Goal: Transaction & Acquisition: Purchase product/service

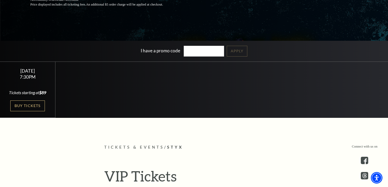
scroll to position [107, 0]
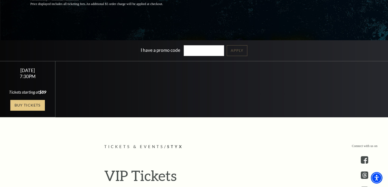
click at [31, 111] on link "Buy Tickets" at bounding box center [27, 105] width 34 height 11
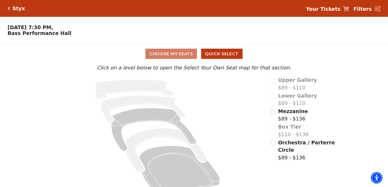
scroll to position [11, 0]
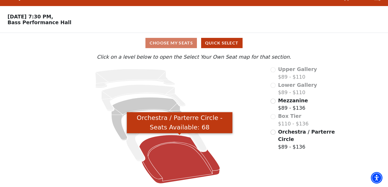
click at [176, 153] on icon "Orchestra / Parterre Circle - Seats Available: 68" at bounding box center [179, 159] width 81 height 49
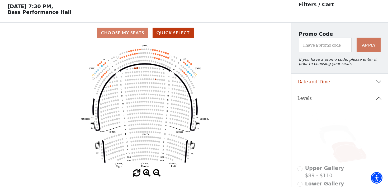
scroll to position [24, 0]
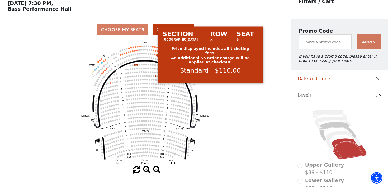
click at [155, 55] on circle at bounding box center [155, 55] width 2 height 2
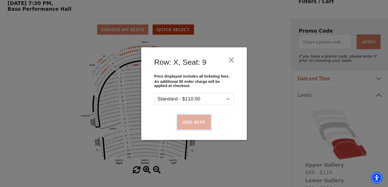
click at [197, 123] on button "Add Seat" at bounding box center [194, 122] width 34 height 15
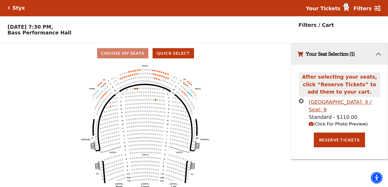
scroll to position [0, 0]
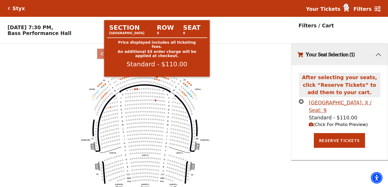
click at [157, 80] on circle at bounding box center [157, 80] width 2 height 2
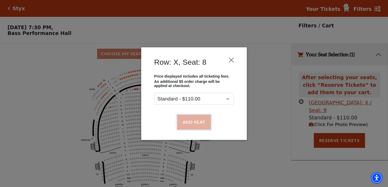
click at [198, 122] on button "Add Seat" at bounding box center [194, 122] width 34 height 15
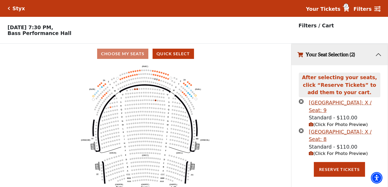
scroll to position [11, 0]
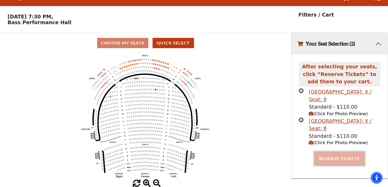
click at [348, 160] on button "Reserve Tickets" at bounding box center [338, 159] width 51 height 15
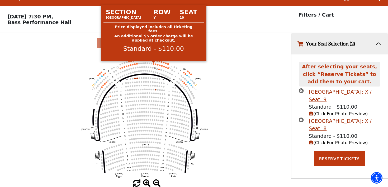
click at [153, 64] on circle at bounding box center [154, 64] width 2 height 2
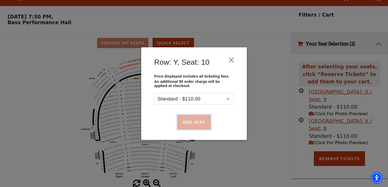
click at [191, 124] on button "Add Seat" at bounding box center [194, 122] width 34 height 15
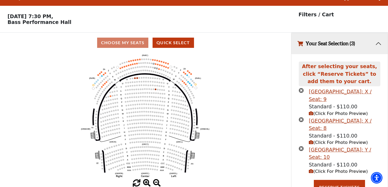
scroll to position [19, 0]
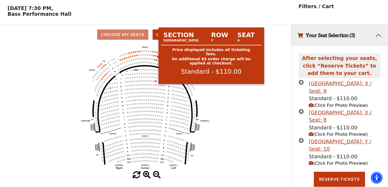
click at [155, 57] on circle at bounding box center [156, 56] width 2 height 2
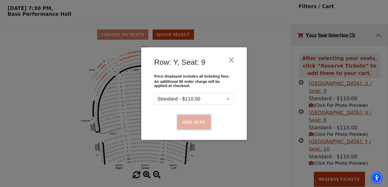
click at [189, 123] on button "Add Seat" at bounding box center [194, 122] width 34 height 15
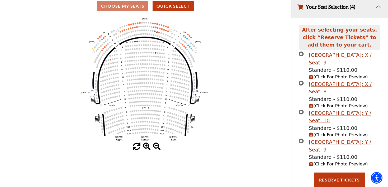
scroll to position [48, 0]
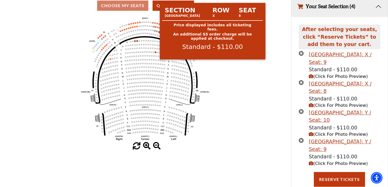
click at [157, 32] on circle at bounding box center [157, 32] width 2 height 2
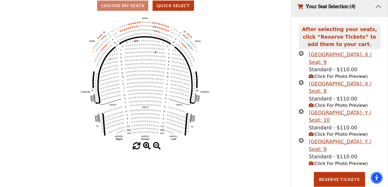
click at [301, 54] on icon "times-circle" at bounding box center [300, 53] width 5 height 5
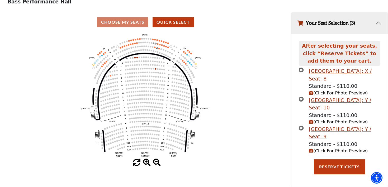
scroll to position [32, 0]
click at [301, 71] on icon "times-circle" at bounding box center [300, 69] width 5 height 5
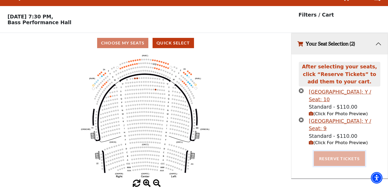
click at [336, 160] on button "Reserve Tickets" at bounding box center [338, 159] width 51 height 15
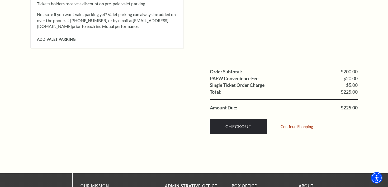
scroll to position [493, 0]
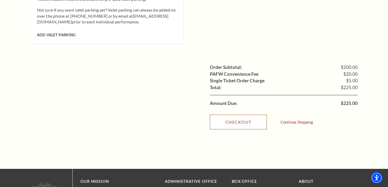
click at [240, 115] on link "Checkout" at bounding box center [238, 122] width 57 height 15
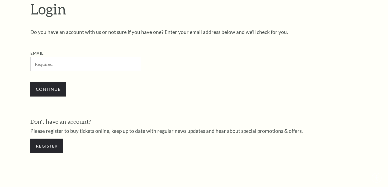
scroll to position [153, 0]
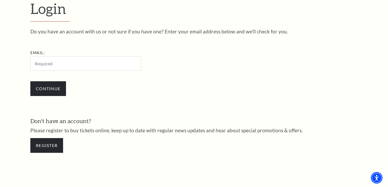
click at [83, 66] on input "Email:" at bounding box center [85, 63] width 111 height 14
type input "wdtaylor777@gmail.com"
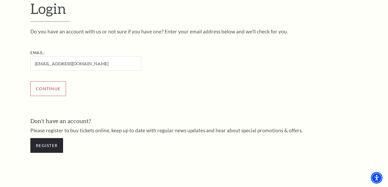
click at [51, 90] on input "Continue" at bounding box center [48, 88] width 36 height 15
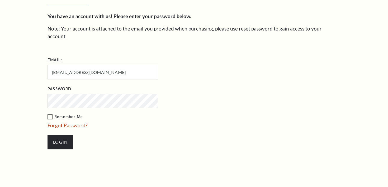
scroll to position [158, 0]
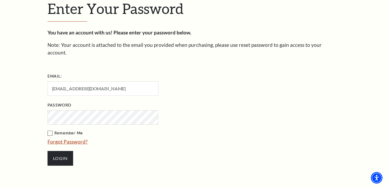
click at [80, 139] on link "Forgot Password?" at bounding box center [67, 142] width 40 height 6
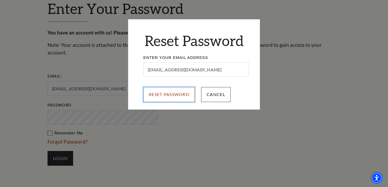
click at [176, 97] on input "Reset Password" at bounding box center [168, 94] width 51 height 15
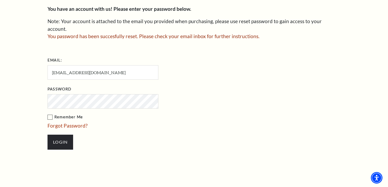
click at [38, 115] on div "Enter Your Password You have an account with us! Please enter your password bel…" at bounding box center [194, 65] width 388 height 247
click at [50, 114] on label "Remember Me" at bounding box center [128, 117] width 163 height 7
click at [0, 0] on input "Remember Me" at bounding box center [0, 0] width 0 height 0
click at [61, 136] on input "Login" at bounding box center [60, 142] width 26 height 15
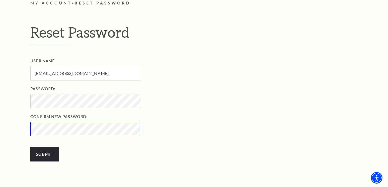
scroll to position [153, 0]
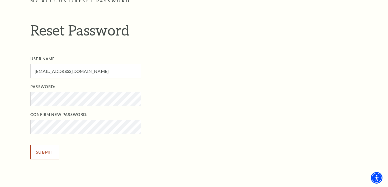
click at [46, 152] on input "Submit" at bounding box center [44, 152] width 29 height 15
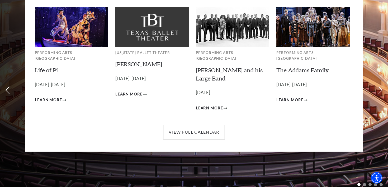
scroll to position [43, 0]
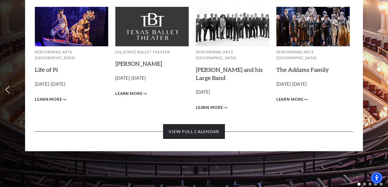
click at [190, 127] on link "View Full Calendar" at bounding box center [193, 131] width 61 height 15
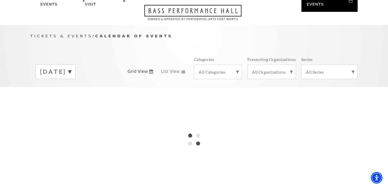
scroll to position [33, 0]
click at [71, 67] on label "[DATE]" at bounding box center [55, 71] width 31 height 8
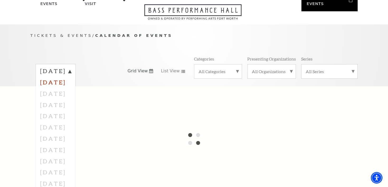
click at [71, 77] on label "[DATE]" at bounding box center [55, 82] width 31 height 11
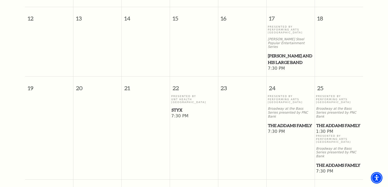
scroll to position [304, 0]
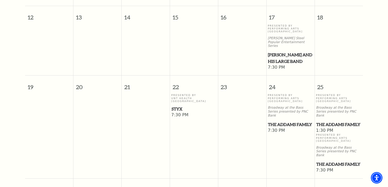
click at [178, 106] on span "Styx" at bounding box center [193, 109] width 45 height 7
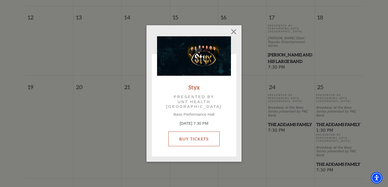
click at [197, 141] on link "Buy Tickets" at bounding box center [193, 139] width 51 height 15
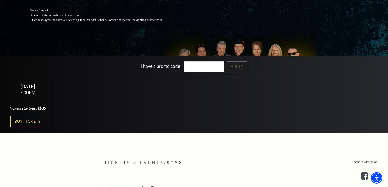
scroll to position [92, 0]
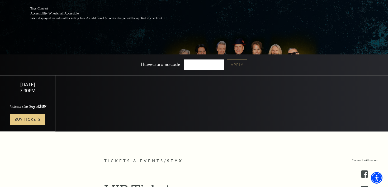
click at [28, 125] on link "Buy Tickets" at bounding box center [27, 119] width 34 height 11
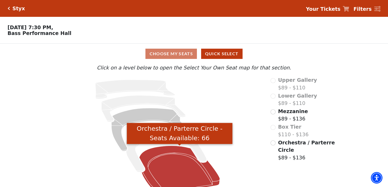
click at [175, 162] on icon "Orchestra / Parterre Circle - Seats Available: 66" at bounding box center [179, 170] width 81 height 49
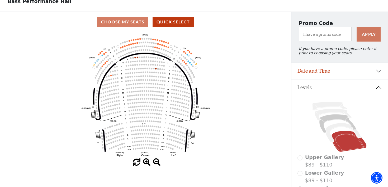
scroll to position [31, 0]
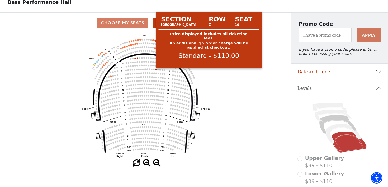
click at [153, 41] on circle at bounding box center [153, 40] width 2 height 2
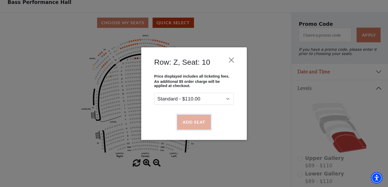
click at [192, 122] on button "Add Seat" at bounding box center [194, 122] width 34 height 15
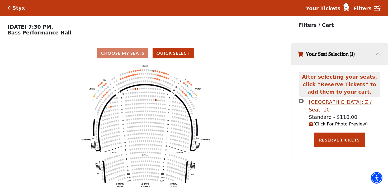
scroll to position [0, 0]
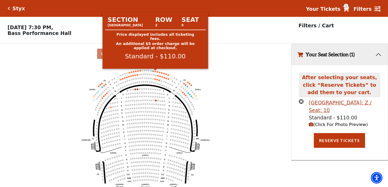
click at [156, 72] on circle at bounding box center [155, 72] width 2 height 2
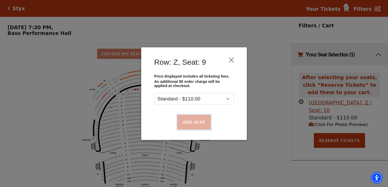
click at [200, 123] on button "Add Seat" at bounding box center [194, 122] width 34 height 15
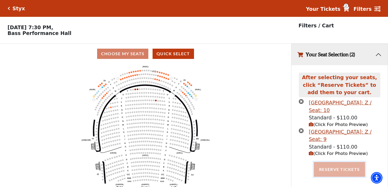
click at [336, 171] on button "Reserve Tickets" at bounding box center [338, 169] width 51 height 15
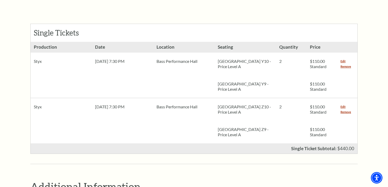
scroll to position [233, 0]
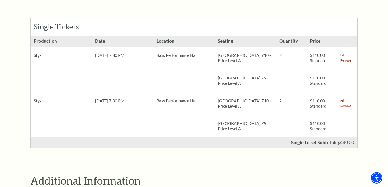
click at [345, 104] on link "Remove" at bounding box center [345, 106] width 11 height 5
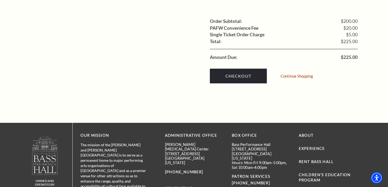
scroll to position [540, 0]
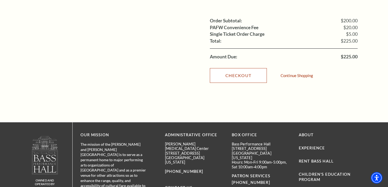
click at [232, 68] on link "Checkout" at bounding box center [238, 75] width 57 height 15
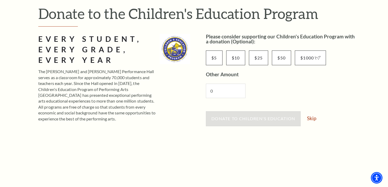
scroll to position [61, 0]
click at [310, 121] on link "Skip" at bounding box center [311, 119] width 9 height 5
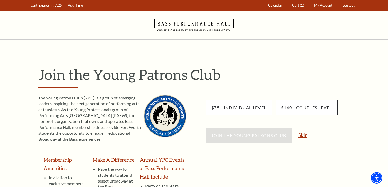
click at [304, 136] on link "Skip" at bounding box center [302, 135] width 9 height 5
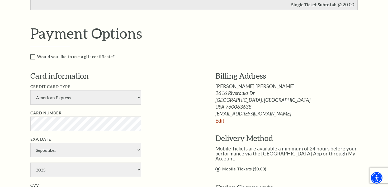
scroll to position [228, 0]
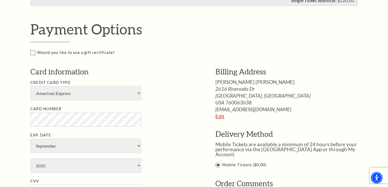
click at [219, 117] on link "Edit" at bounding box center [219, 117] width 9 height 6
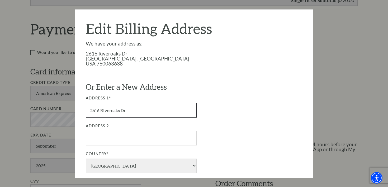
click at [128, 110] on input "2616 Riveroaks Dr" at bounding box center [141, 110] width 111 height 14
type input "2"
type input "[STREET_ADDRESS][PERSON_NAME]"
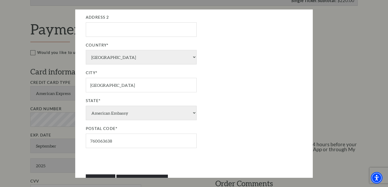
scroll to position [111, 0]
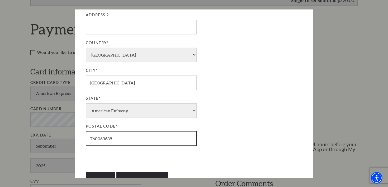
click at [124, 141] on input "760063638" at bounding box center [141, 139] width 111 height 14
type input "76012"
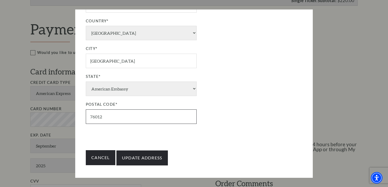
scroll to position [137, 0]
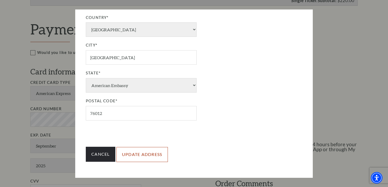
click at [143, 156] on input "Update Address" at bounding box center [141, 154] width 51 height 15
type input "Update Address"
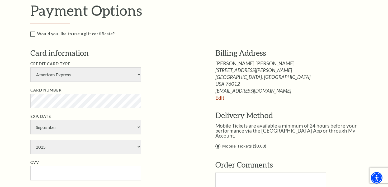
scroll to position [243, 0]
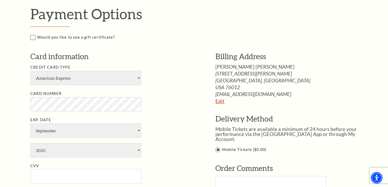
click at [221, 102] on link "Edit" at bounding box center [219, 101] width 9 height 6
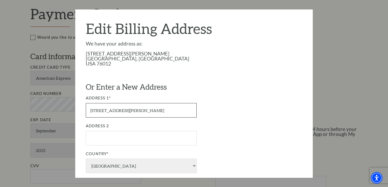
click at [133, 111] on input "[STREET_ADDRESS][PERSON_NAME]" at bounding box center [141, 110] width 111 height 14
type input "1"
type input "[STREET_ADDRESS][PERSON_NAME]"
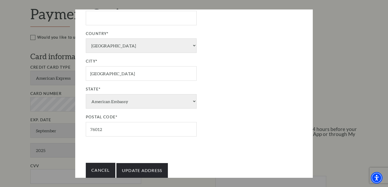
scroll to position [122, 0]
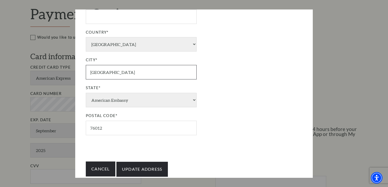
click at [115, 73] on input "[GEOGRAPHIC_DATA]" at bounding box center [141, 72] width 111 height 14
type input "A"
type input "[GEOGRAPHIC_DATA]"
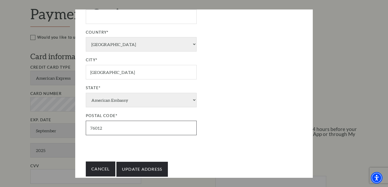
click at [113, 131] on input "76012" at bounding box center [141, 128] width 111 height 14
type input "75752"
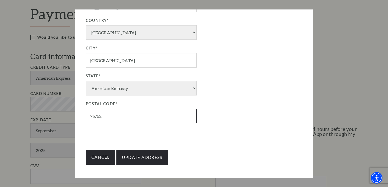
scroll to position [137, 0]
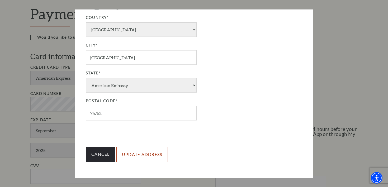
click at [148, 156] on input "Update Address" at bounding box center [141, 154] width 51 height 15
type input "Update Address"
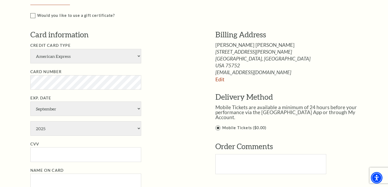
scroll to position [263, 0]
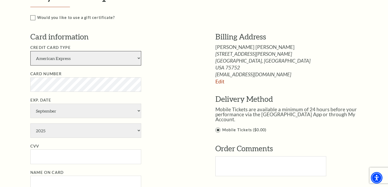
click at [135, 59] on select "American Express Visa Master Card Discover" at bounding box center [85, 58] width 111 height 14
select select "24"
click at [30, 51] on select "American Express Visa Master Card Discover" at bounding box center [85, 58] width 111 height 14
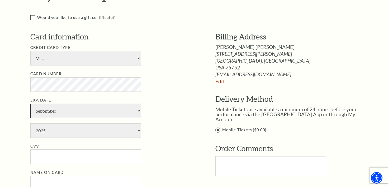
select select "5"
select select "2028"
type input "William Taylor"
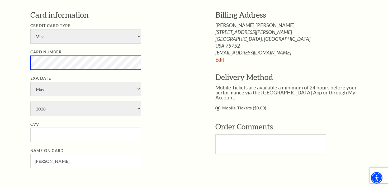
scroll to position [292, 0]
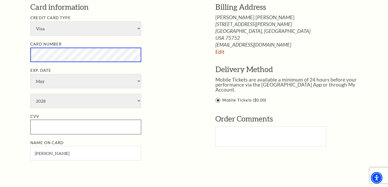
click at [79, 131] on input "CVV" at bounding box center [85, 127] width 111 height 14
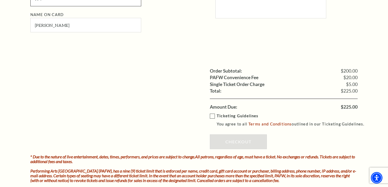
scroll to position [436, 0]
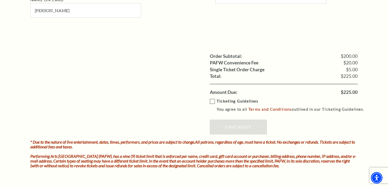
type input "994"
click at [212, 102] on label "Ticketing Guidelines You agree to all Terms and Conditions outlined in our Tick…" at bounding box center [289, 105] width 159 height 14
click at [0, 0] on input "Ticketing Guidelines You agree to all Terms and Conditions outlined in our Tick…" at bounding box center [0, 0] width 0 height 0
click at [240, 128] on link "Checkout" at bounding box center [238, 127] width 57 height 15
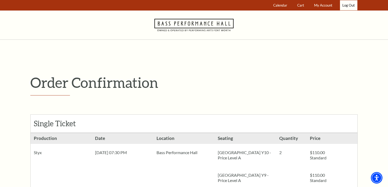
click at [350, 6] on link "Log Out" at bounding box center [348, 5] width 17 height 10
